Goal: Transaction & Acquisition: Purchase product/service

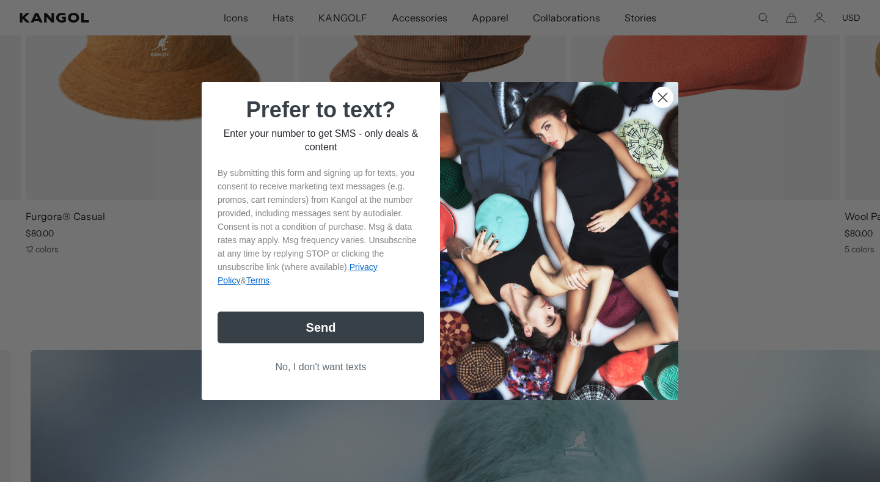
click at [660, 94] on icon "Close dialog" at bounding box center [663, 98] width 9 height 9
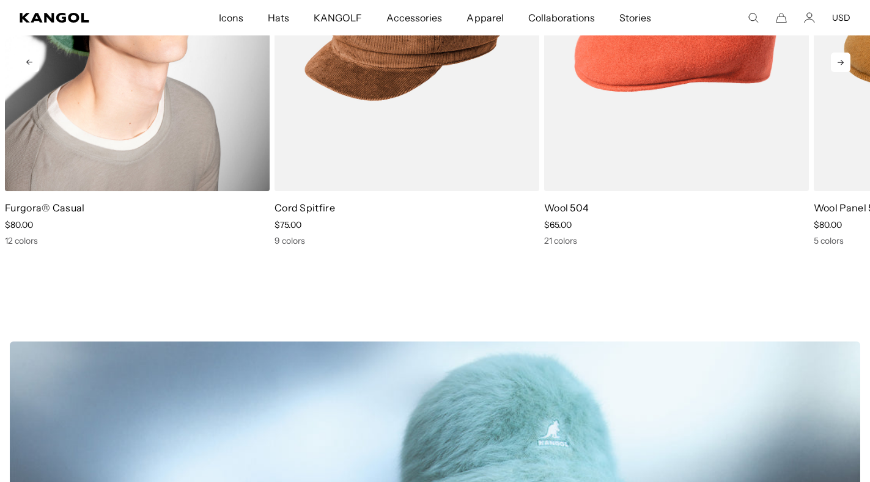
scroll to position [0, 252]
click at [90, 103] on img "1 of 13" at bounding box center [137, 25] width 265 height 333
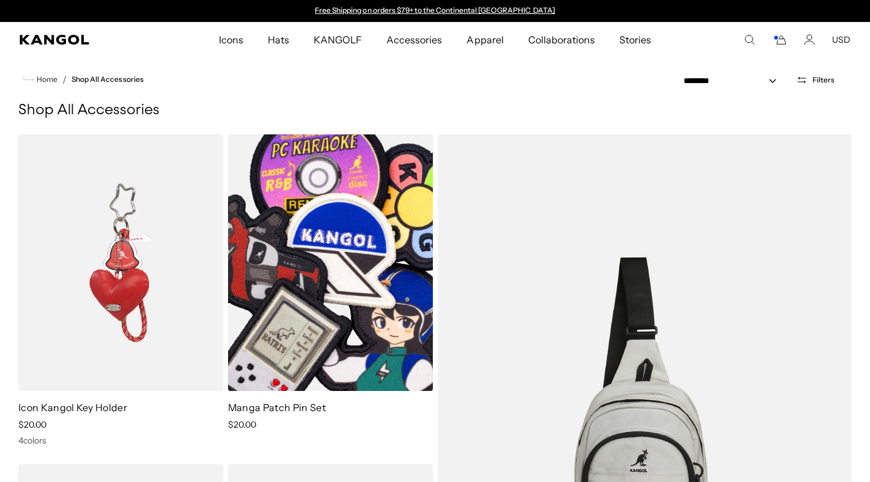
click at [420, 215] on img at bounding box center [330, 263] width 205 height 257
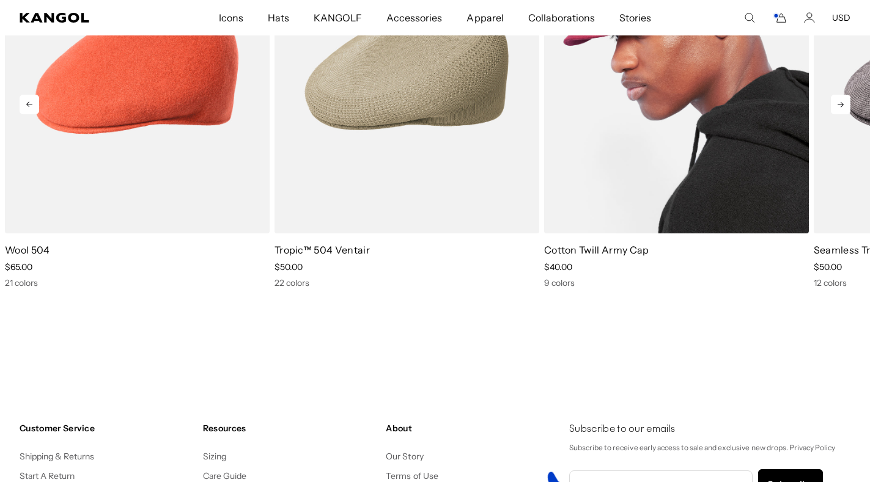
click at [655, 200] on img "3 of 10" at bounding box center [676, 67] width 265 height 333
